Goal: Check status: Check status

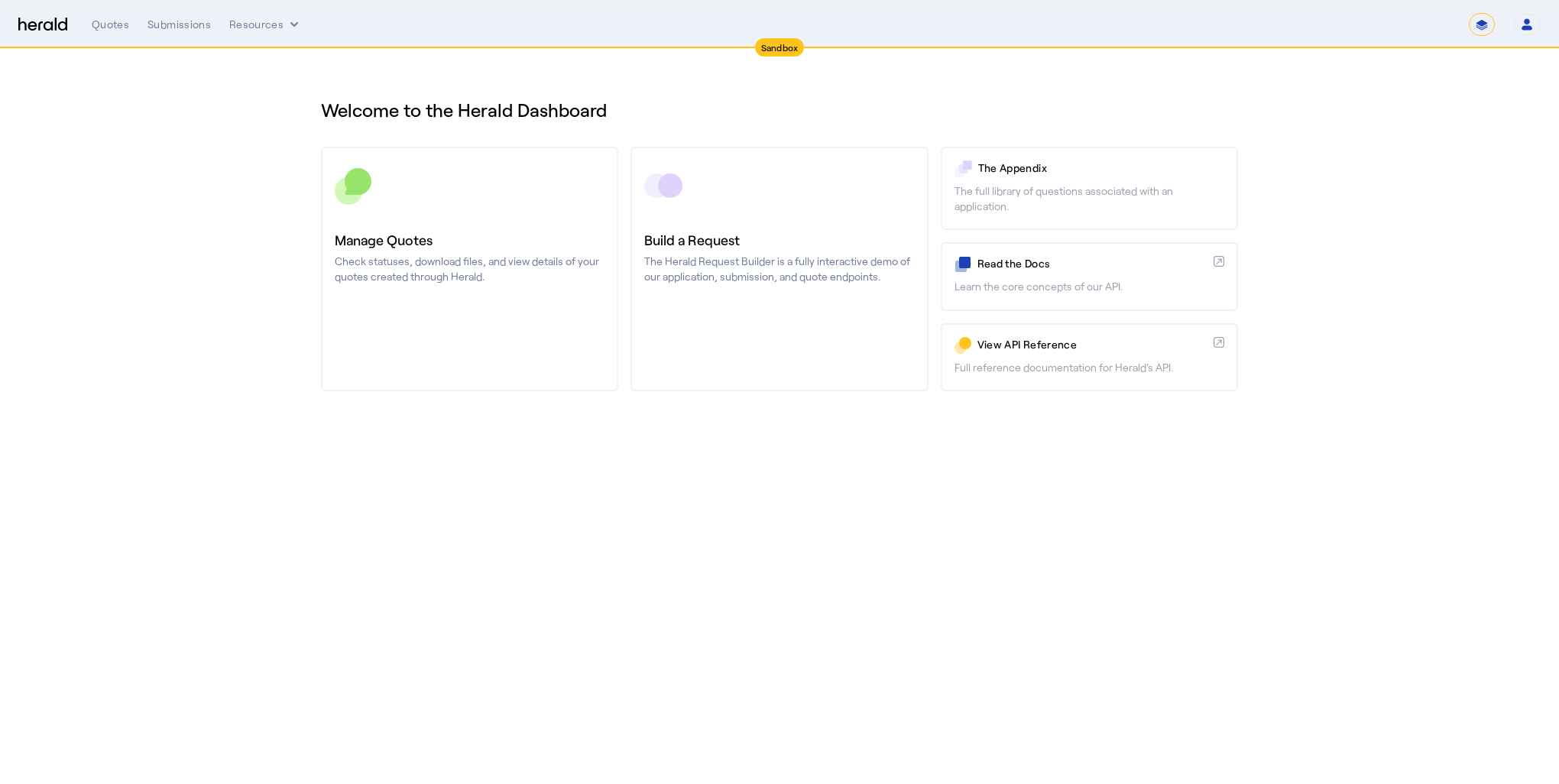
select select "*******"
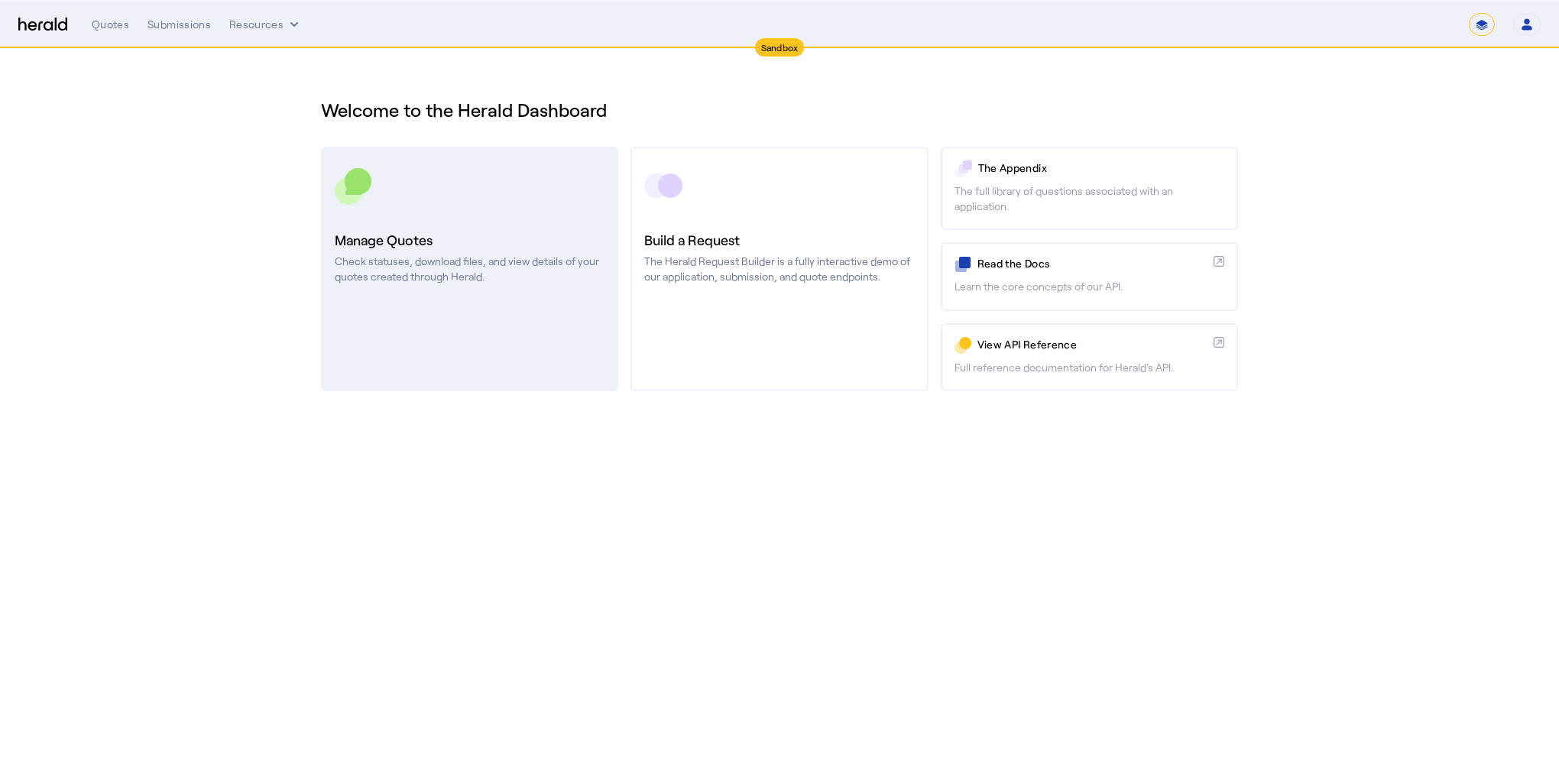
click at [453, 253] on p "Check statuses, download files, and view details of your quotes created through…" at bounding box center [469, 269] width 270 height 31
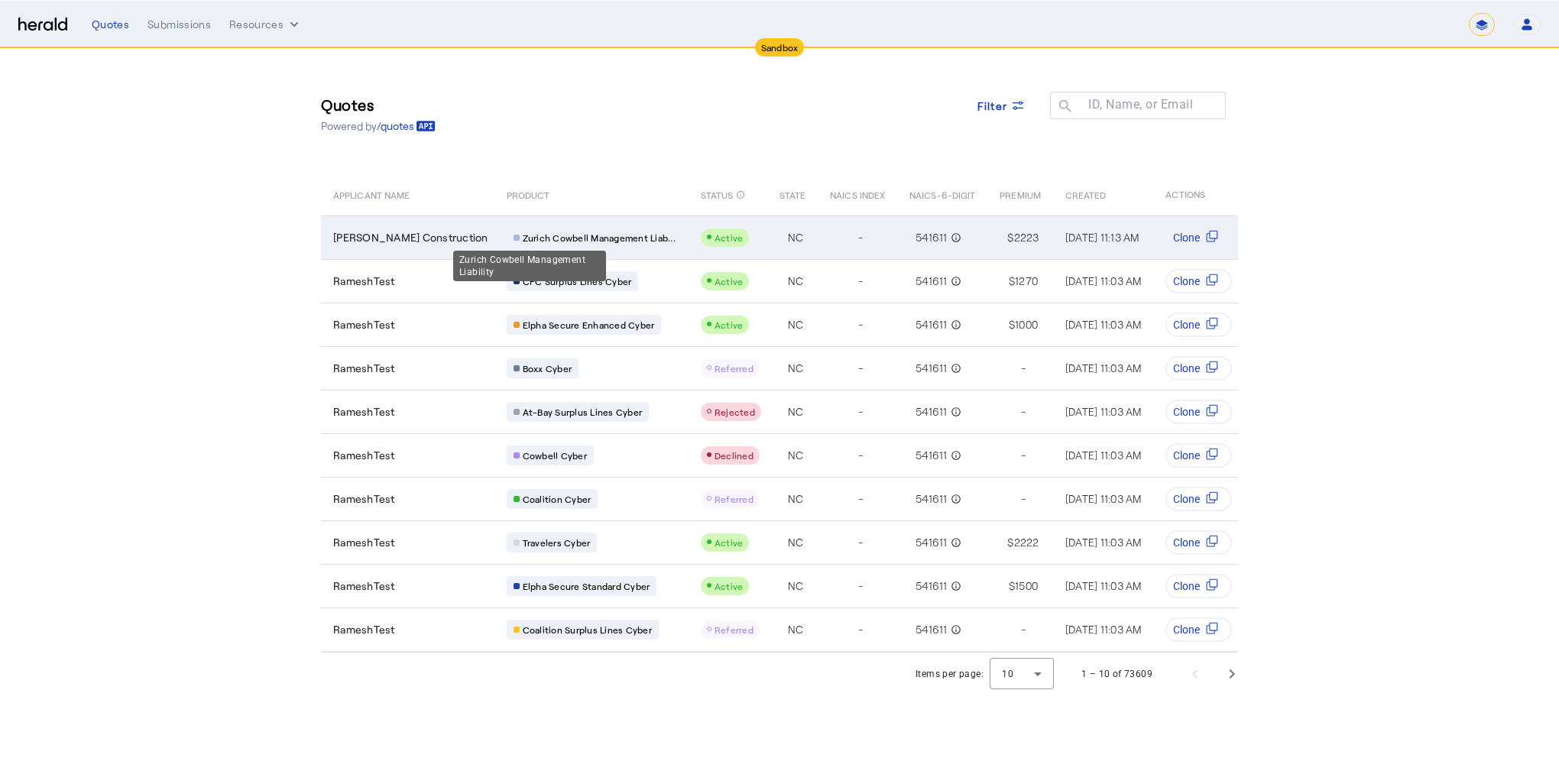
click at [523, 234] on span "Zurich Cowbell Management Liab..." at bounding box center [599, 237] width 153 height 13
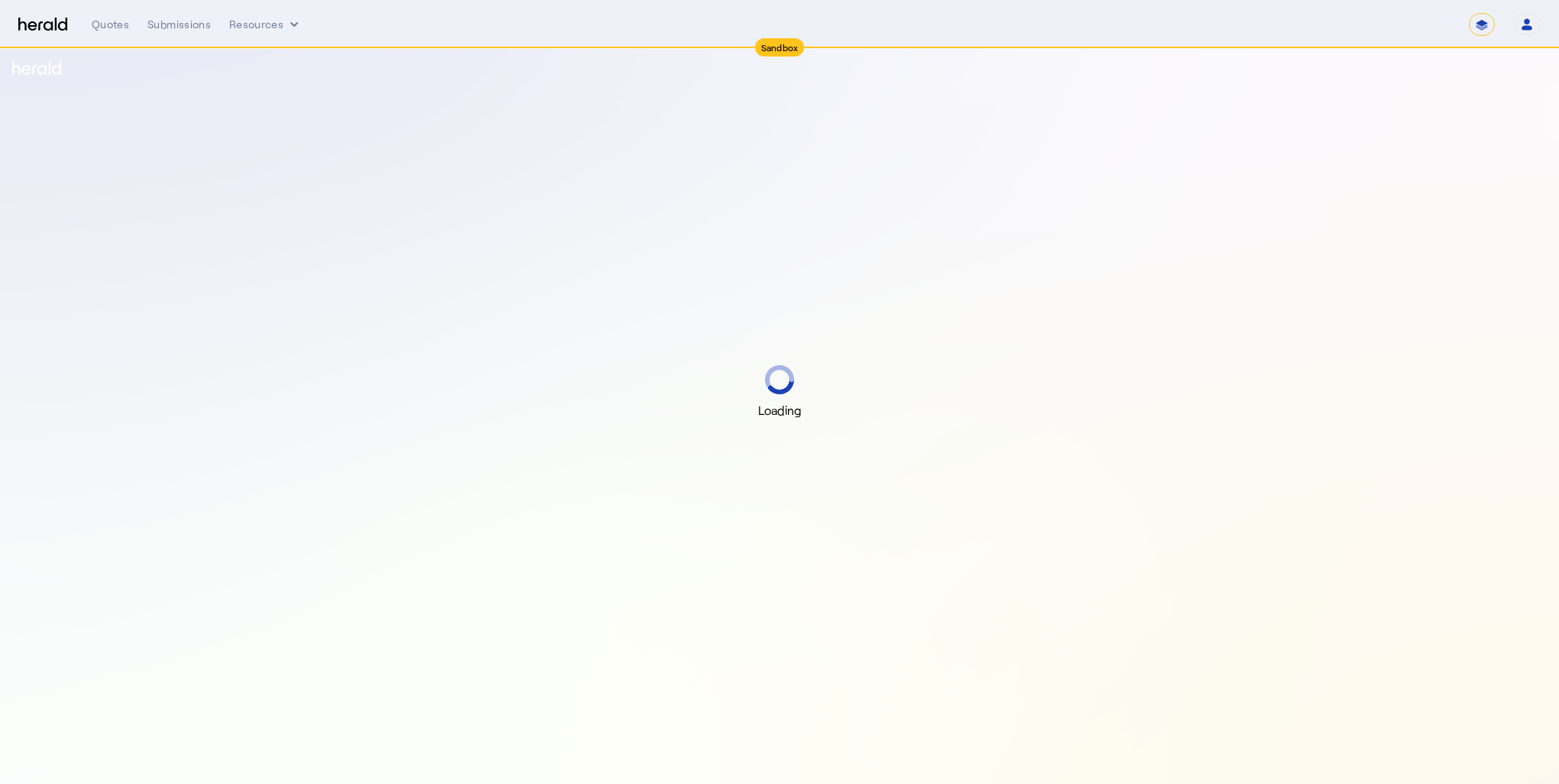
select select "*******"
